Goal: Task Accomplishment & Management: Manage account settings

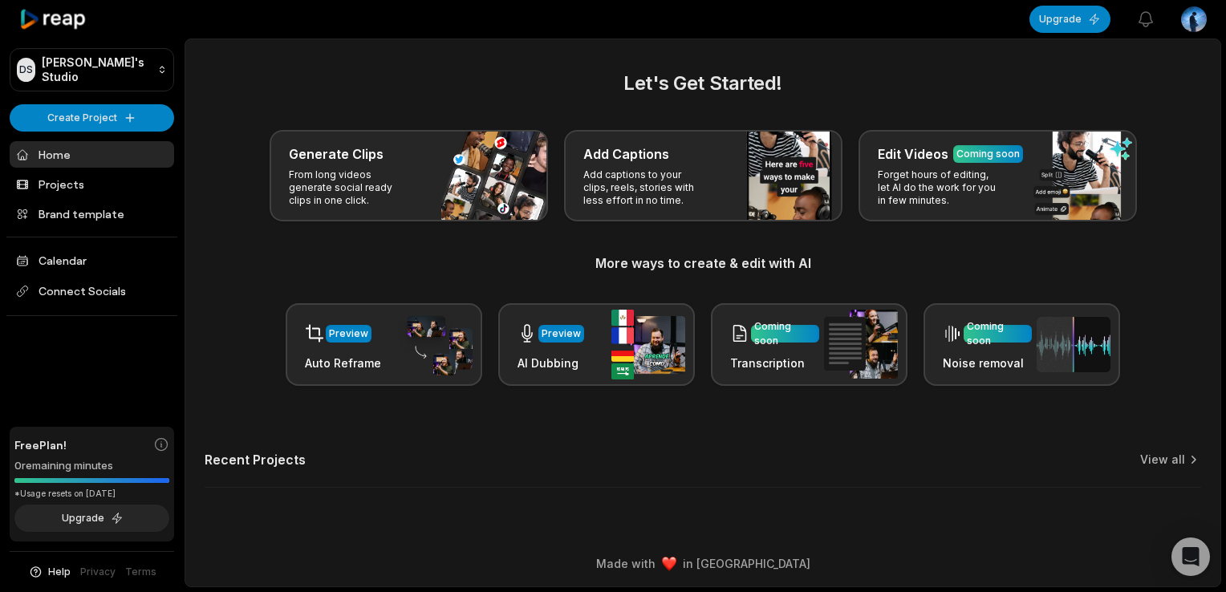
click at [398, 500] on div "Let's Get Started! Generate Clips From long videos generate social ready clips …" at bounding box center [702, 288] width 1035 height 438
drag, startPoint x: 491, startPoint y: 499, endPoint x: 728, endPoint y: 480, distance: 237.4
click at [754, 498] on div "Let's Get Started! Generate Clips From long videos generate social ready clips …" at bounding box center [702, 288] width 1035 height 438
click at [1200, 14] on html "[PERSON_NAME] Studio Create Project Home Projects Brand template Calendar Conne…" at bounding box center [613, 296] width 1226 height 592
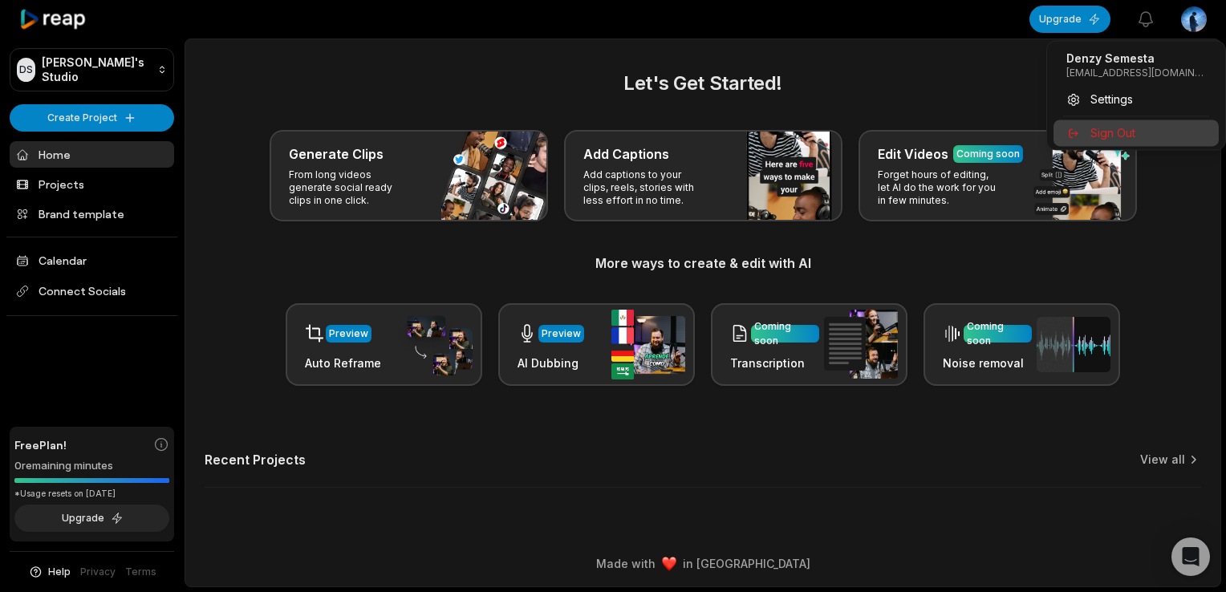
click at [1116, 129] on span "Sign Out" at bounding box center [1112, 132] width 45 height 17
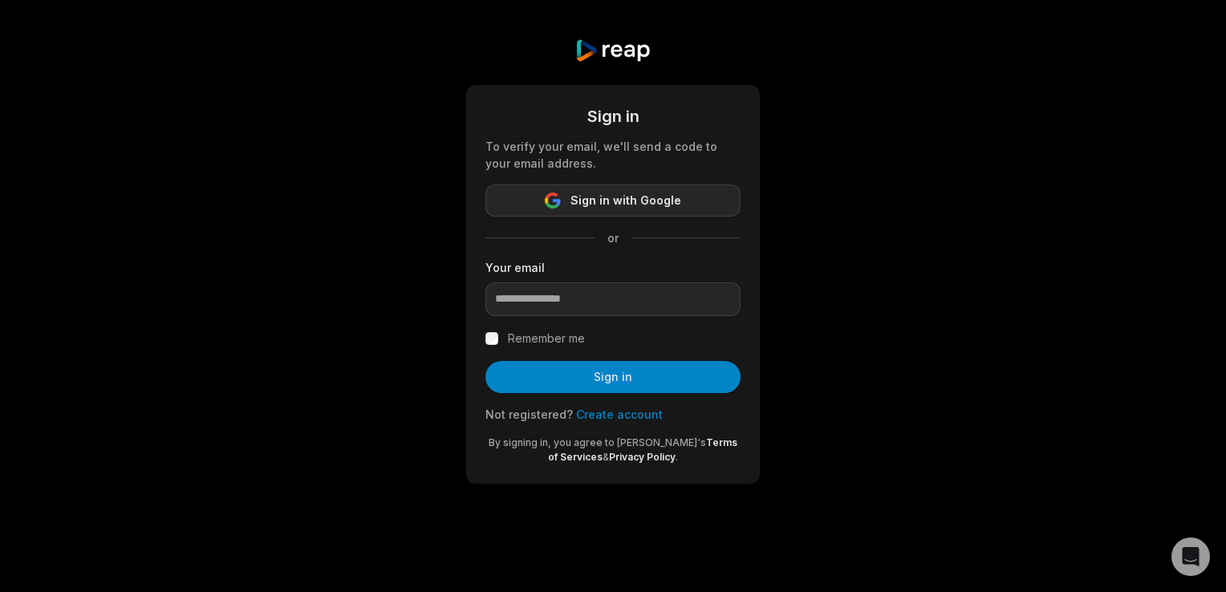
click at [590, 213] on button "Sign in with Google" at bounding box center [612, 201] width 255 height 32
